Goal: Use online tool/utility: Utilize a website feature to perform a specific function

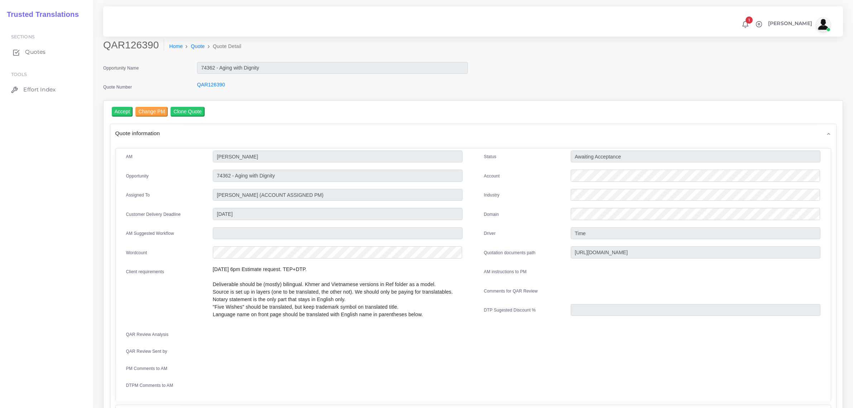
scroll to position [45, 0]
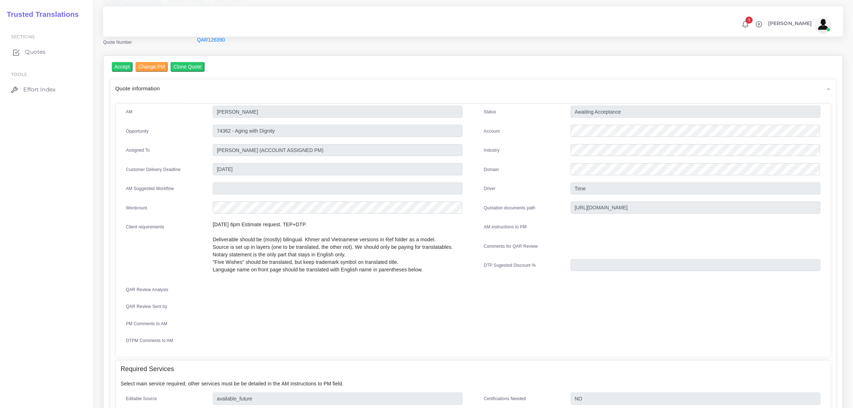
click at [33, 53] on span "Quotes" at bounding box center [35, 52] width 20 height 8
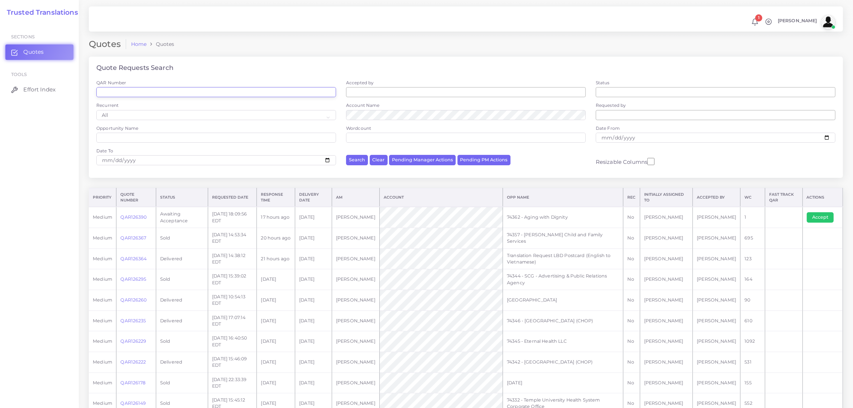
click at [113, 91] on input "QAR Number" at bounding box center [216, 92] width 240 height 10
click at [127, 92] on input "QAR Number" at bounding box center [216, 92] width 240 height 10
paste input "QAR125849"
type input "QAR125849"
click at [346, 155] on button "Search" at bounding box center [357, 160] width 22 height 10
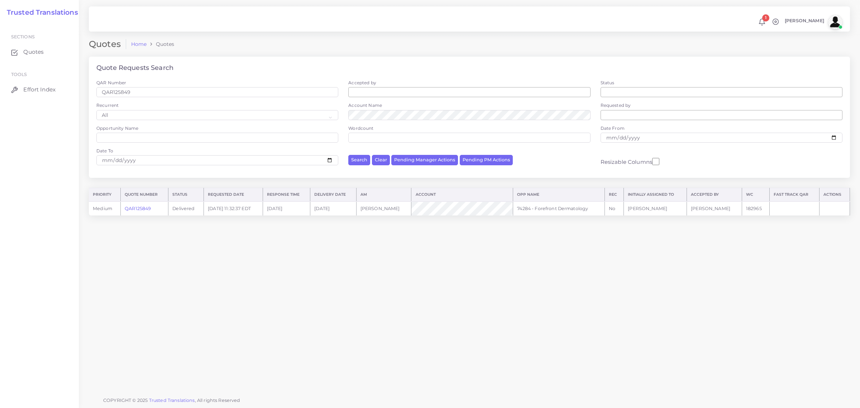
click at [147, 208] on link "QAR125849" at bounding box center [138, 208] width 26 height 5
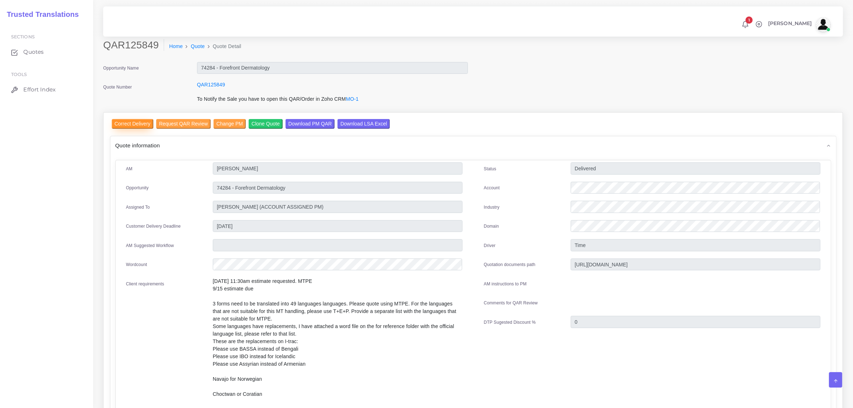
click at [137, 122] on input "Correct Delivery" at bounding box center [133, 124] width 42 height 10
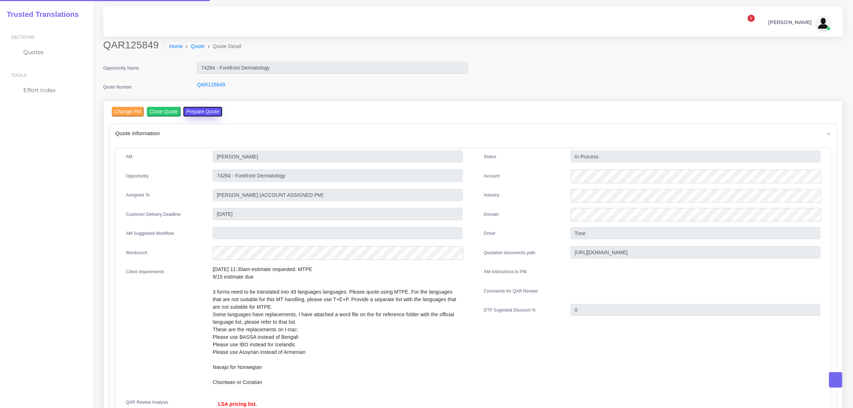
click at [217, 109] on button "Prepare Quote" at bounding box center [203, 112] width 39 height 10
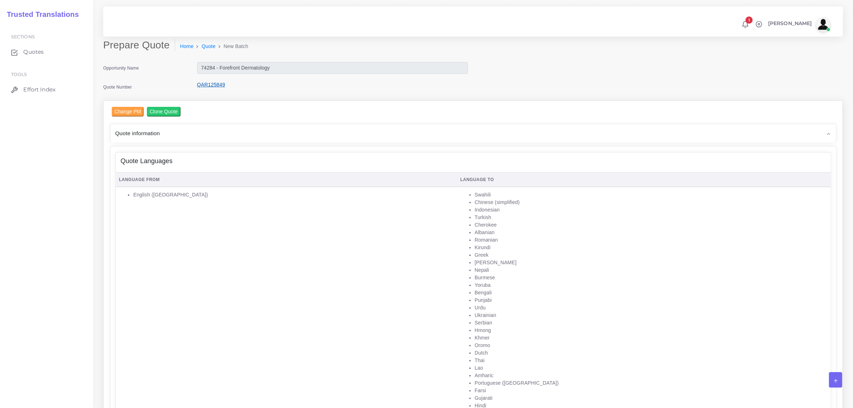
click at [209, 82] on link "QAR125849" at bounding box center [211, 85] width 28 height 6
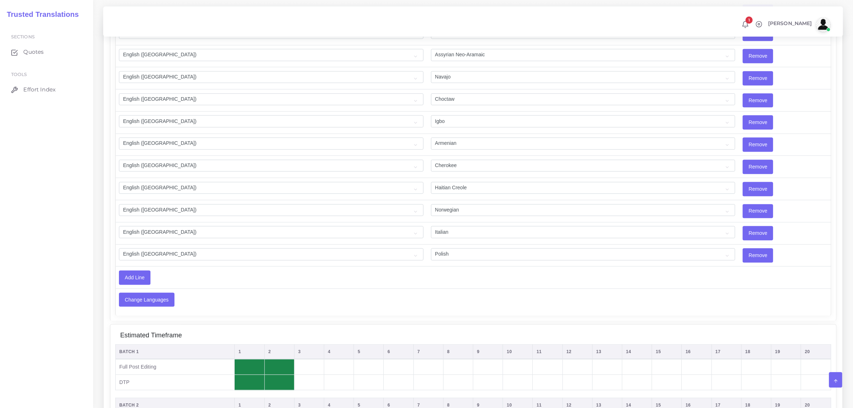
scroll to position [2018, 0]
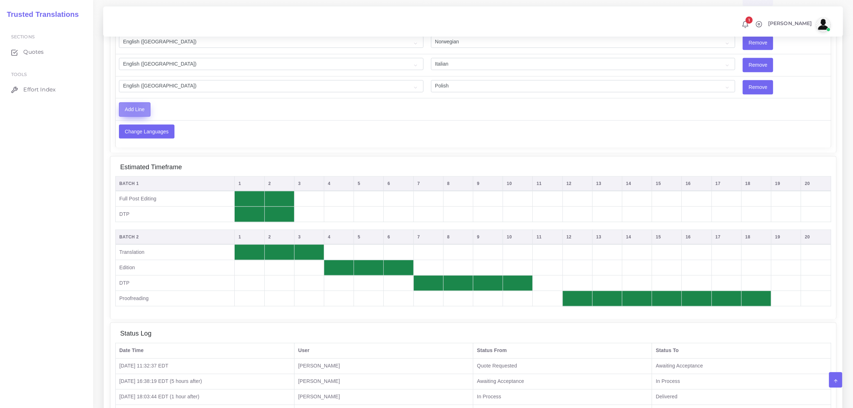
click at [134, 116] on input "Add Line" at bounding box center [134, 110] width 31 height 14
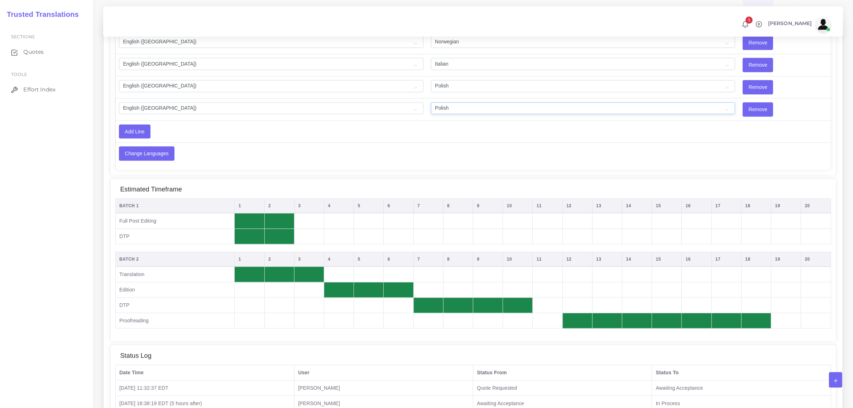
click at [432, 114] on select "Acoli Afar Afrikaans Akan Akateko Albanian American Sign Language (ASL) Amharic…" at bounding box center [583, 108] width 305 height 12
select select "20"
click at [431, 114] on select "Acoli Afar Afrikaans Akan Akateko Albanian American Sign Language (ASL) Amharic…" at bounding box center [583, 108] width 305 height 12
click at [137, 138] on input "Add Line" at bounding box center [134, 132] width 31 height 14
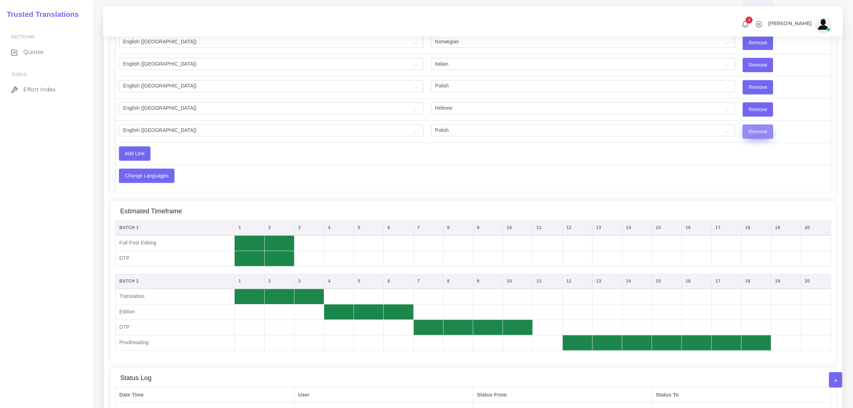
click at [743, 138] on input "Remove" at bounding box center [758, 132] width 30 height 14
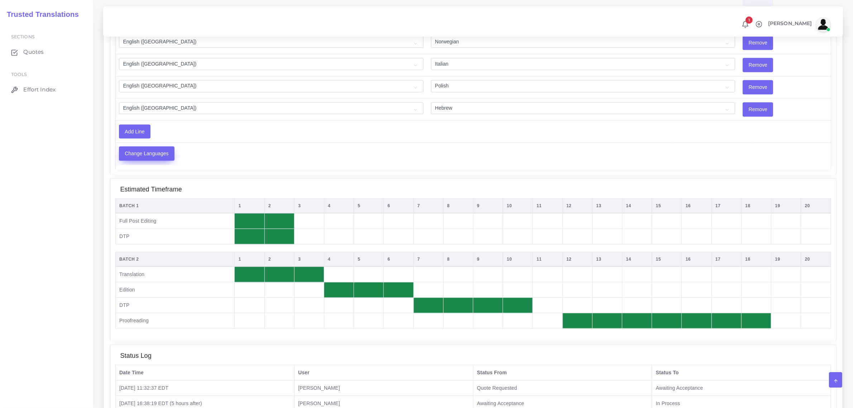
click at [137, 160] on input "Change Languages" at bounding box center [146, 154] width 55 height 14
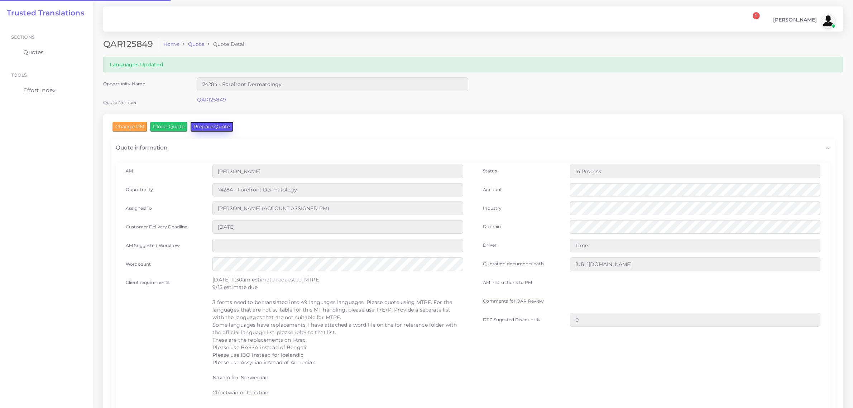
click at [210, 128] on button "Prepare Quote" at bounding box center [212, 126] width 43 height 9
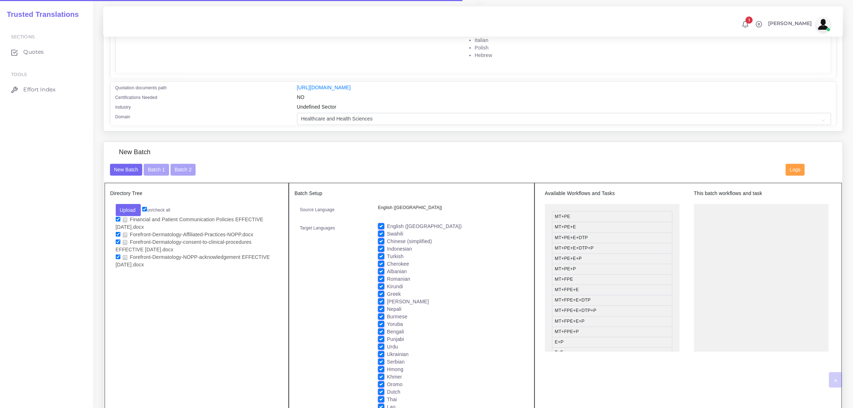
scroll to position [627, 0]
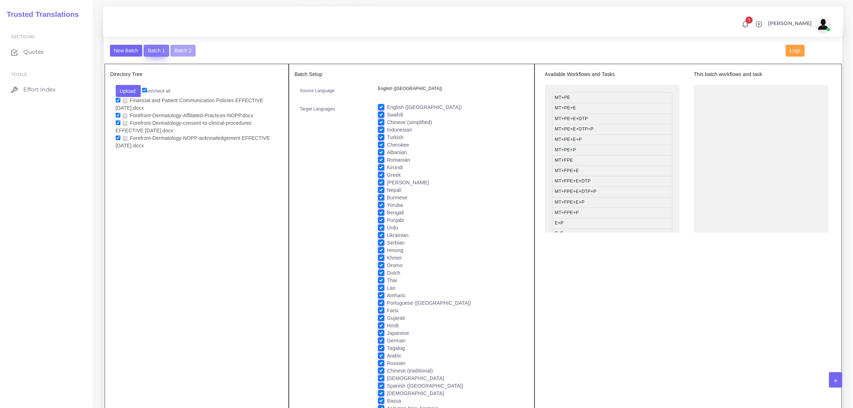
click at [155, 49] on button "Batch 1" at bounding box center [156, 51] width 25 height 12
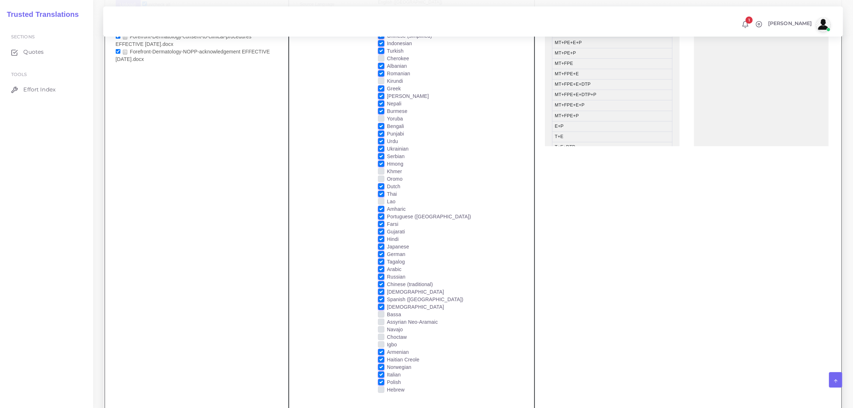
scroll to position [717, 0]
click at [387, 384] on label "Hebrew" at bounding box center [396, 387] width 18 height 8
click at [381, 384] on input "Hebrew" at bounding box center [381, 386] width 6 height 6
checkbox input "true"
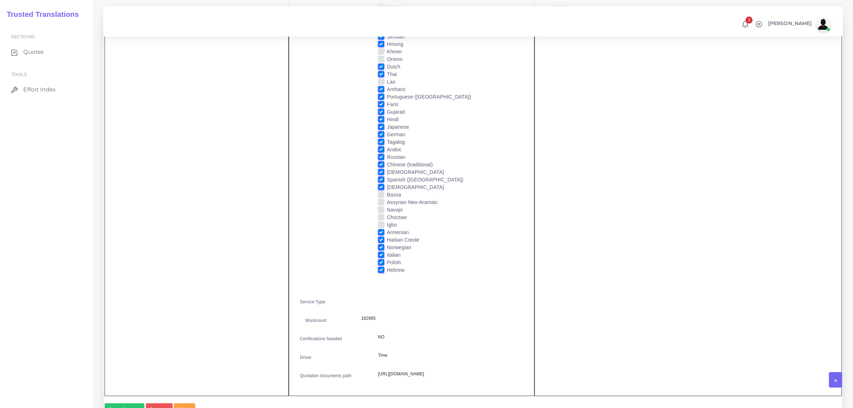
scroll to position [941, 0]
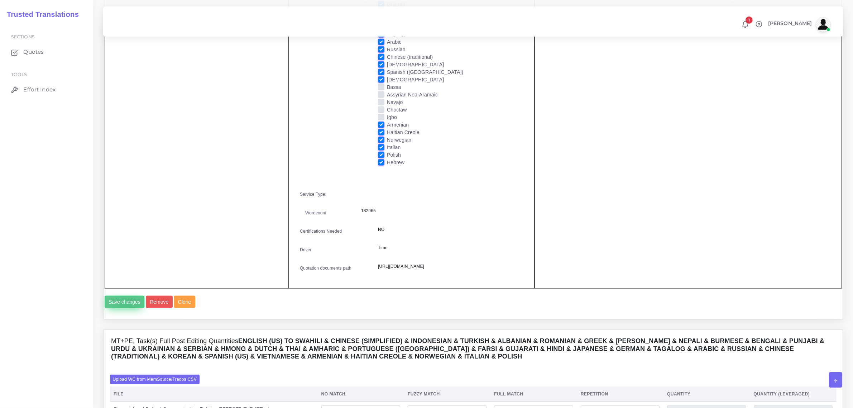
click at [128, 308] on button "Save changes" at bounding box center [125, 302] width 40 height 12
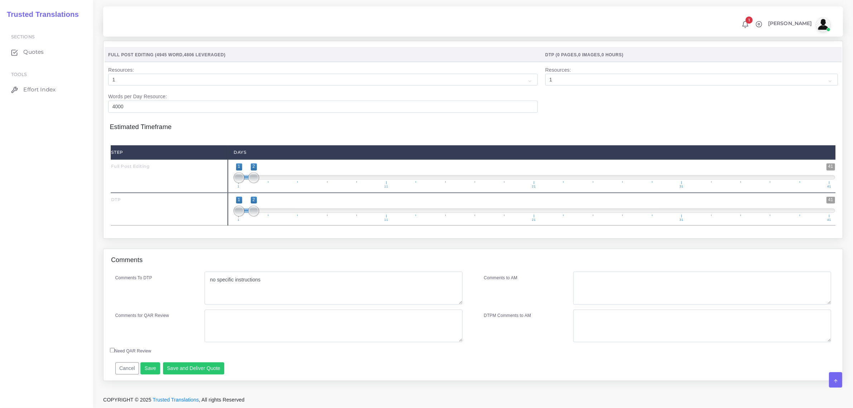
scroll to position [1643, 0]
drag, startPoint x: 254, startPoint y: 210, endPoint x: 524, endPoint y: 210, distance: 269.9
click at [524, 210] on span at bounding box center [519, 211] width 11 height 11
drag, startPoint x: 235, startPoint y: 211, endPoint x: 518, endPoint y: 205, distance: 283.2
click at [518, 206] on span at bounding box center [519, 211] width 11 height 11
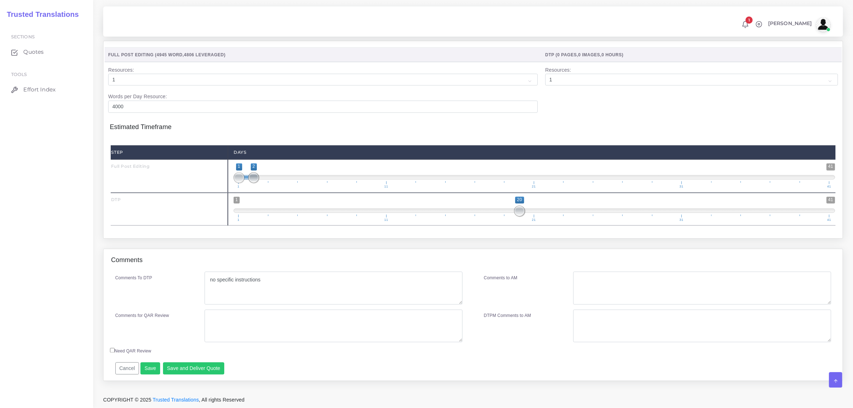
click at [254, 179] on span at bounding box center [253, 177] width 11 height 11
drag, startPoint x: 517, startPoint y: 211, endPoint x: 410, endPoint y: 217, distance: 107.0
click at [410, 217] on span "1 41 13 20 13 — 20 1 11 21 31 41" at bounding box center [535, 209] width 602 height 25
type input "12;20"
drag, startPoint x: 414, startPoint y: 210, endPoint x: 395, endPoint y: 214, distance: 19.0
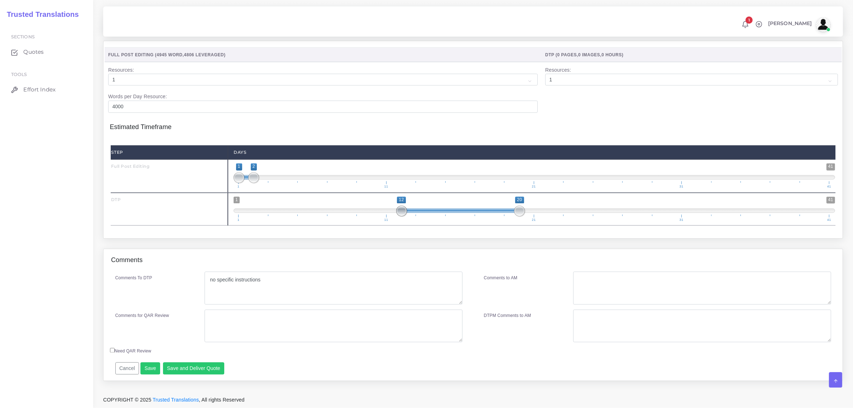
click at [395, 214] on span "1 41 12 20 12 — 20 1 11 21 31 41" at bounding box center [535, 209] width 602 height 25
drag, startPoint x: 249, startPoint y: 177, endPoint x: 285, endPoint y: 172, distance: 35.9
click at [285, 172] on span at bounding box center [283, 177] width 11 height 11
drag, startPoint x: 284, startPoint y: 176, endPoint x: 380, endPoint y: 173, distance: 96.5
click at [380, 173] on span "1 41 1 11 1 — 11 1 11 21 31 41" at bounding box center [535, 175] width 602 height 25
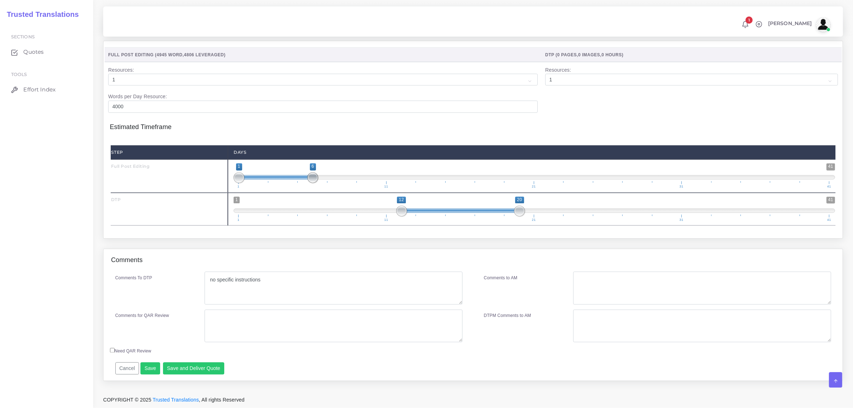
type input "1;5"
drag, startPoint x: 388, startPoint y: 178, endPoint x: 299, endPoint y: 196, distance: 90.4
click at [297, 196] on div "Step Days Full Post Editing 1 41 1 6 1 — 6 1 11 21 31 41 1;5" at bounding box center [473, 186] width 725 height 80
drag, startPoint x: 399, startPoint y: 210, endPoint x: 324, endPoint y: 222, distance: 75.2
click at [324, 222] on div "1 41 7 20 7 — 20 1 11 21 31 41 7;20" at bounding box center [534, 209] width 613 height 33
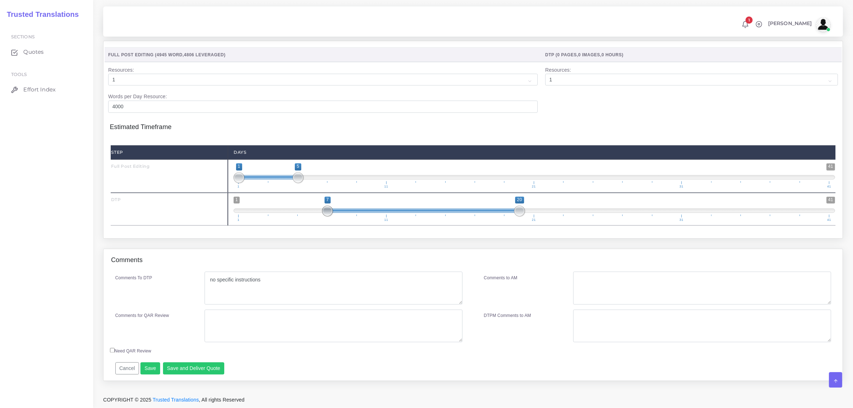
type input "6;20"
drag, startPoint x: 328, startPoint y: 211, endPoint x: 309, endPoint y: 213, distance: 19.4
click at [309, 213] on span at bounding box center [313, 211] width 11 height 11
click at [187, 370] on button "Save and Deliver Quote" at bounding box center [194, 368] width 62 height 12
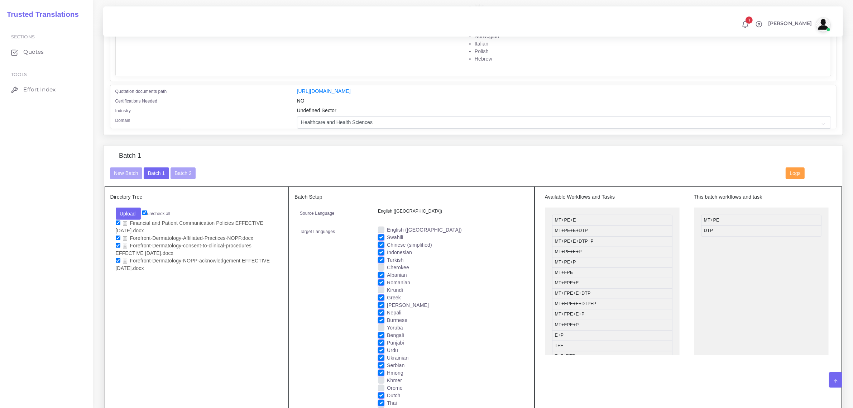
scroll to position [523, 0]
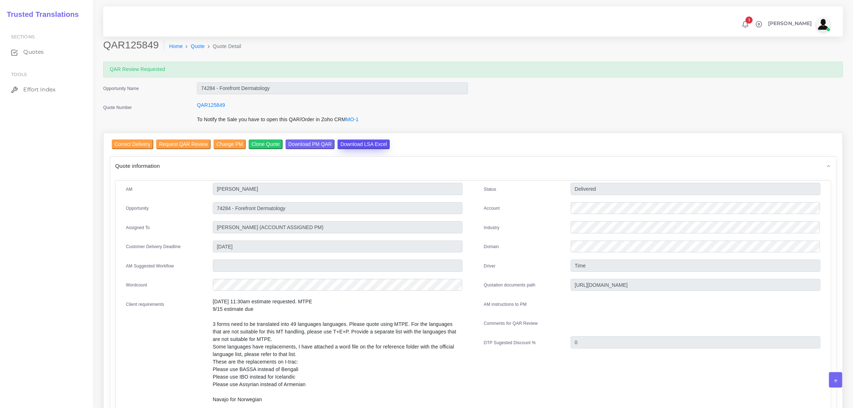
click at [358, 142] on input "Download LSA Excel" at bounding box center [364, 144] width 52 height 10
click at [36, 86] on span "Effort Index" at bounding box center [41, 90] width 32 height 8
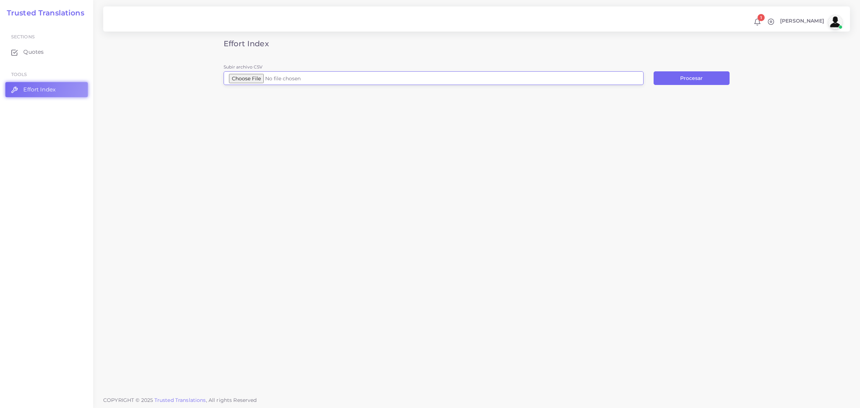
click at [246, 78] on input "Subir archivo CSV" at bounding box center [434, 78] width 420 height 14
type input "C:\fakepath\SDNA0116 Ambulatory Care Discharge Inst 0119 (1).docx.csv"
click at [687, 77] on button "Procesar" at bounding box center [692, 78] width 76 height 14
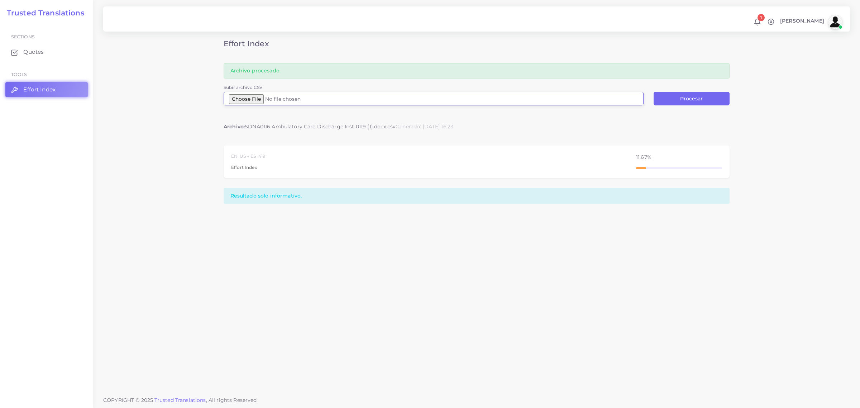
click at [272, 99] on input "Subir archivo CSV" at bounding box center [434, 99] width 420 height 14
type input "C:\fakepath\Logfile 17.csv"
click at [695, 101] on button "Procesar" at bounding box center [692, 99] width 76 height 14
click at [248, 99] on input "Subir archivo CSV" at bounding box center [434, 99] width 420 height 14
type input "C:\fakepath\01_Arts Miles_FY26_Guidelines.docx (3).csv"
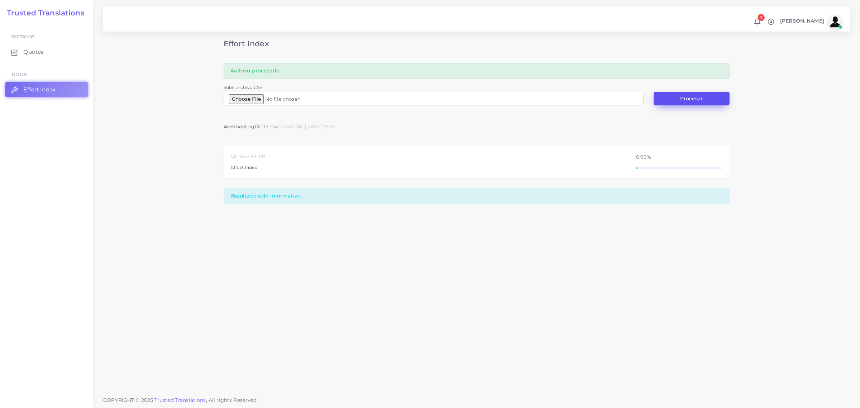
click at [684, 98] on button "Procesar" at bounding box center [692, 99] width 76 height 14
